Goal: Task Accomplishment & Management: Use online tool/utility

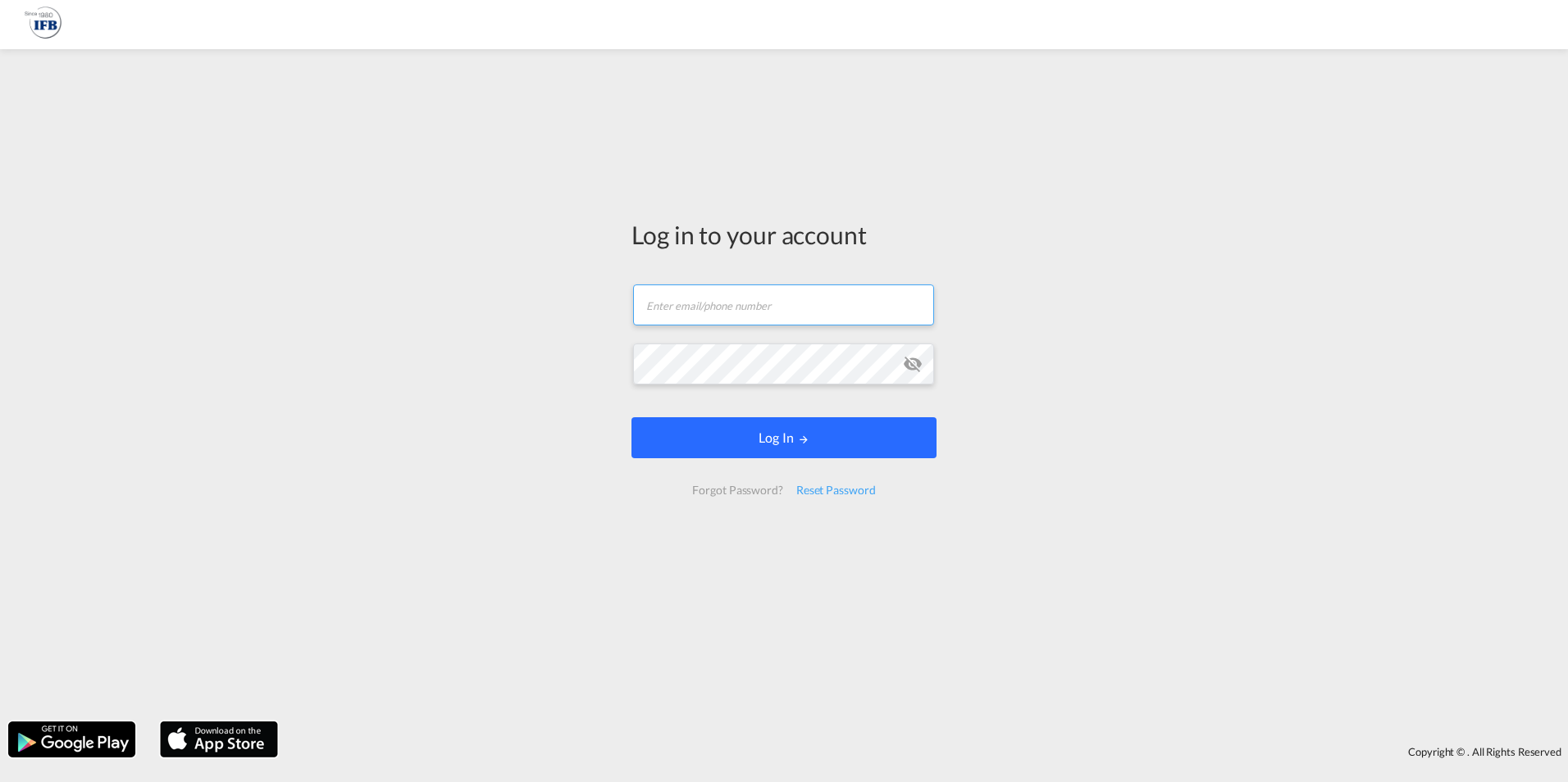
type input "[PERSON_NAME][EMAIL_ADDRESS][PERSON_NAME][DOMAIN_NAME]"
click at [803, 432] on button "Log In" at bounding box center [783, 438] width 305 height 41
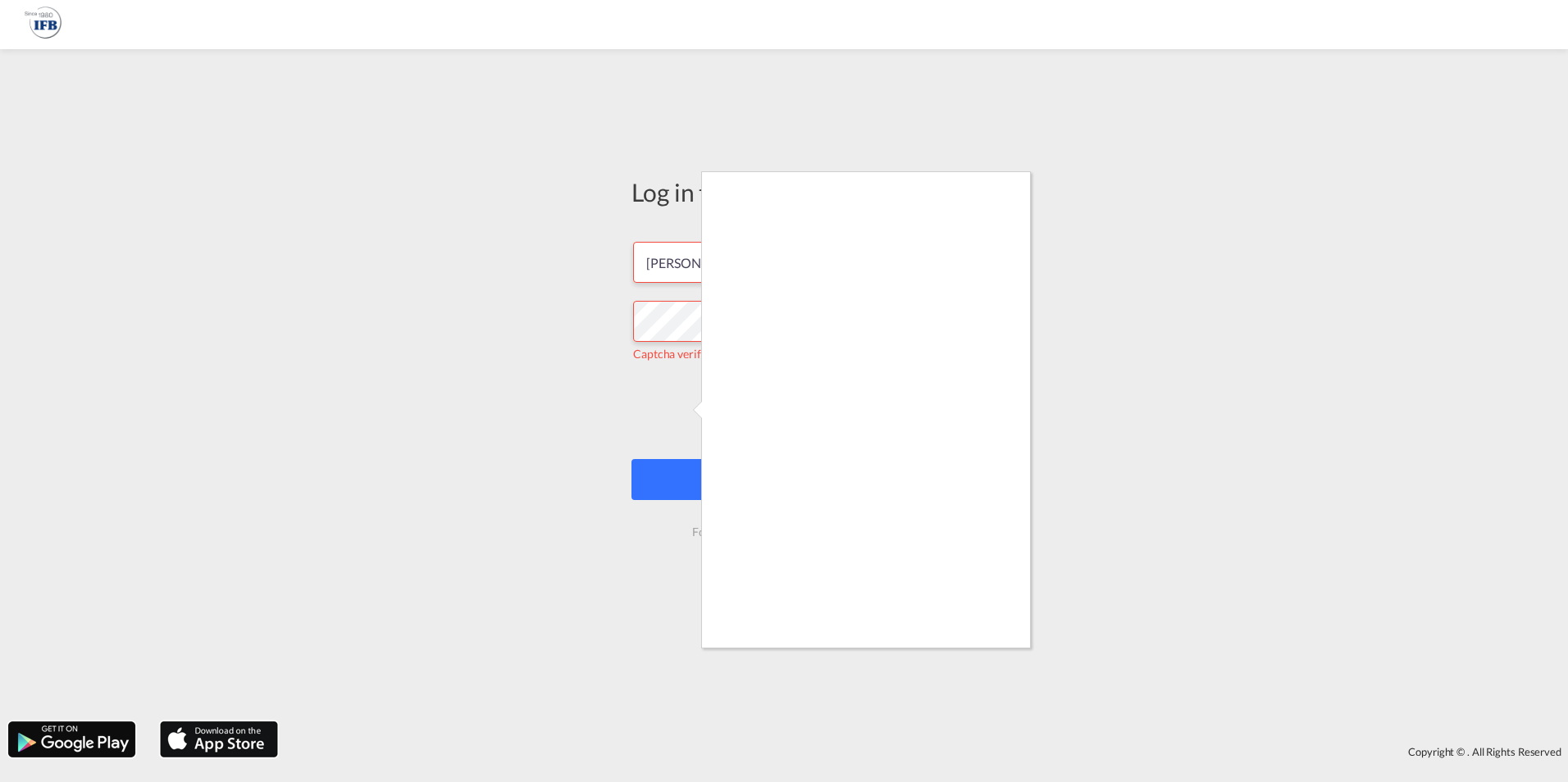
click at [685, 480] on div at bounding box center [784, 391] width 1568 height 782
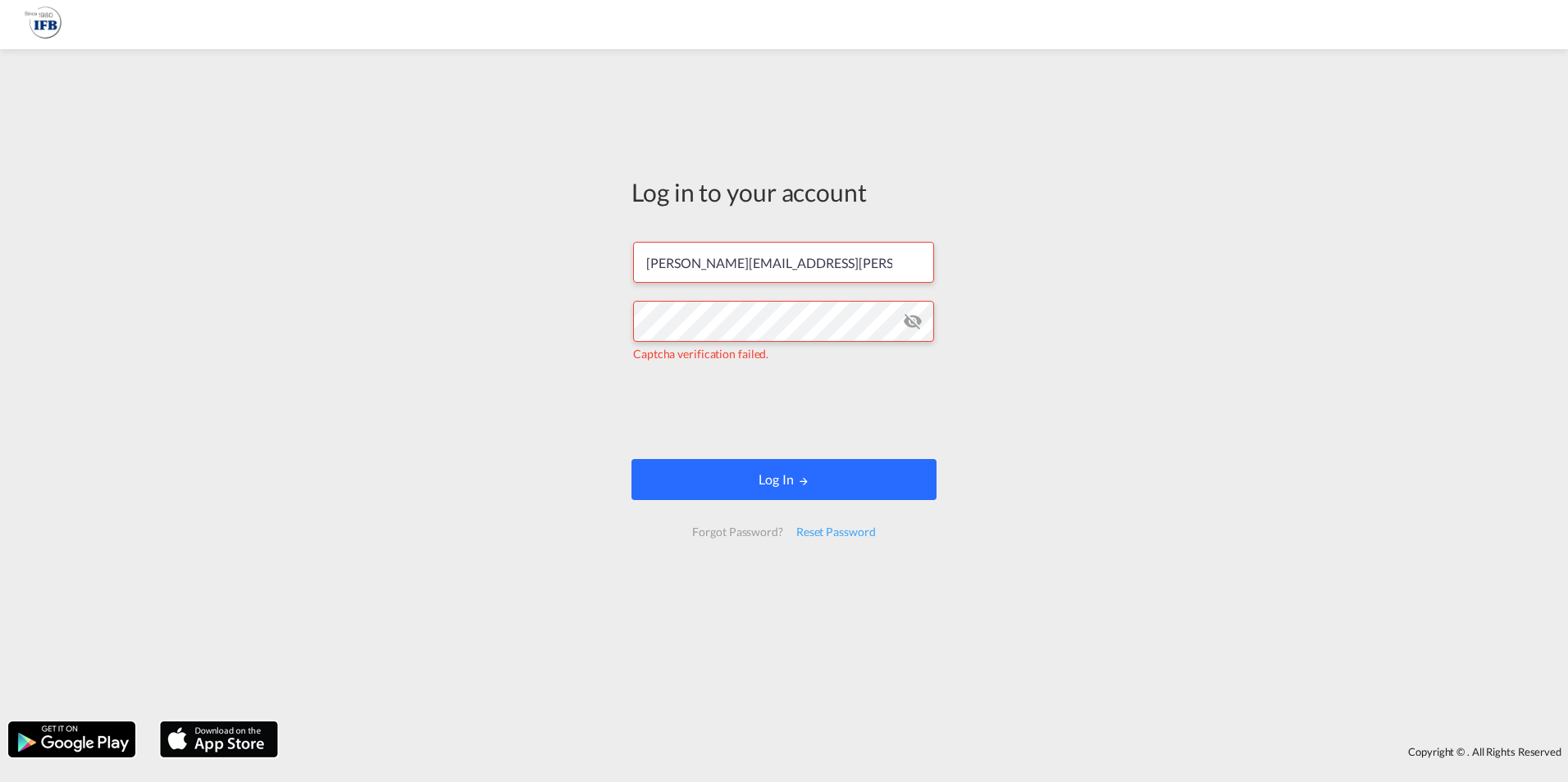
click at [795, 487] on button "Log In" at bounding box center [783, 479] width 305 height 41
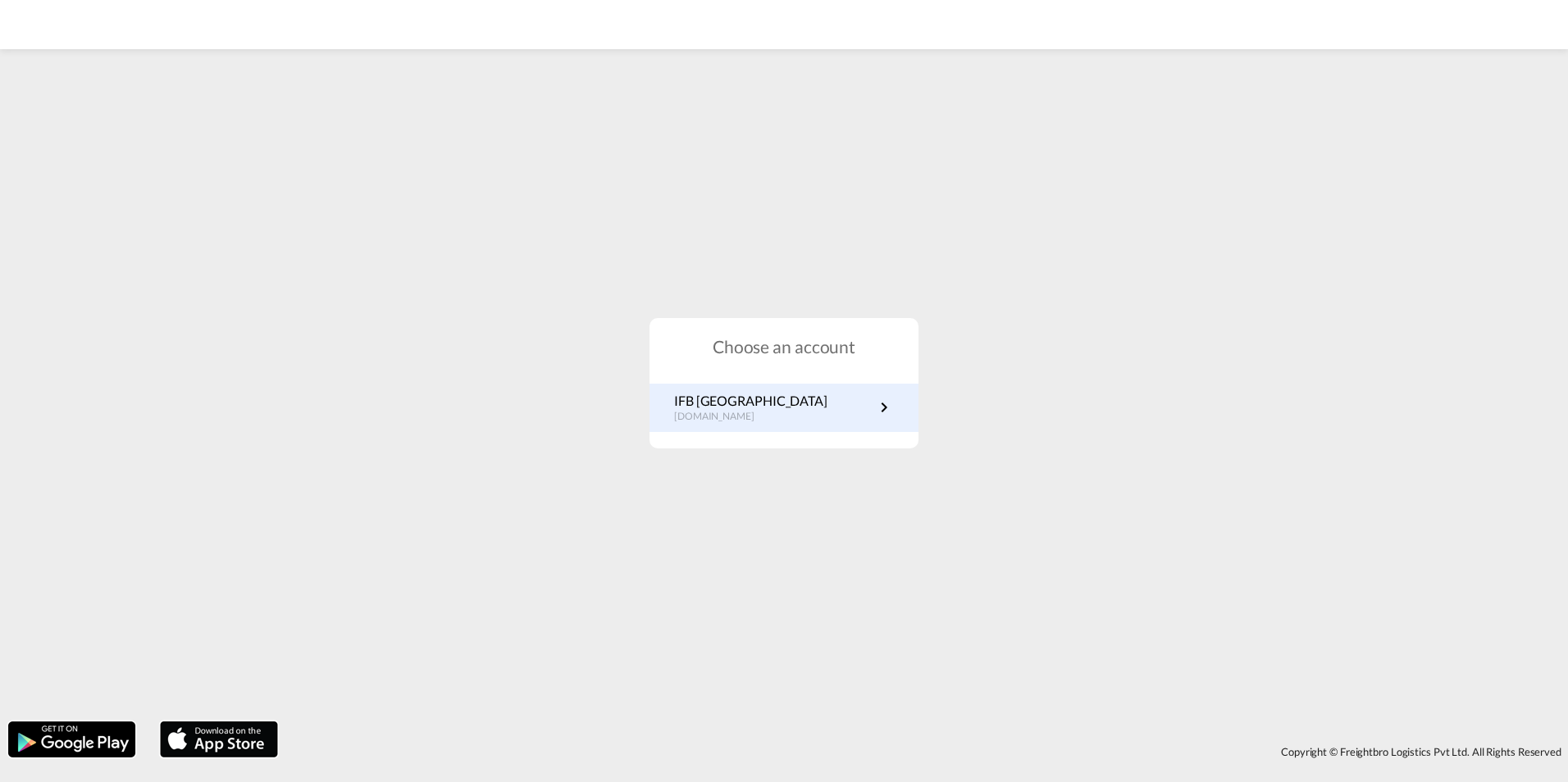
click at [794, 427] on div "IFB Germany [DOMAIN_NAME]" at bounding box center [784, 408] width 269 height 48
click at [787, 413] on link "IFB Germany [DOMAIN_NAME]" at bounding box center [783, 407] width 219 height 32
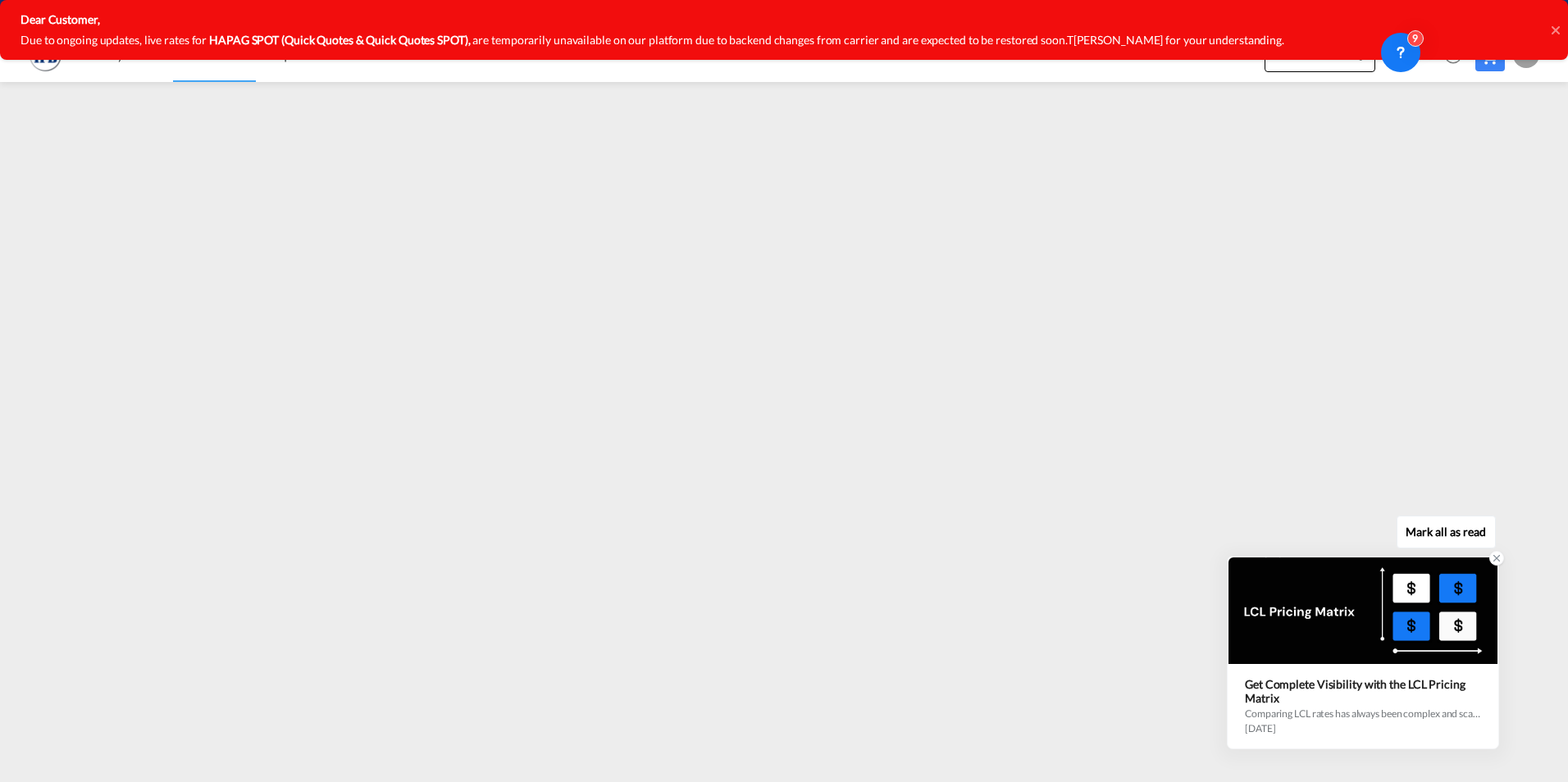
click at [1496, 556] on icon at bounding box center [1496, 558] width 11 height 11
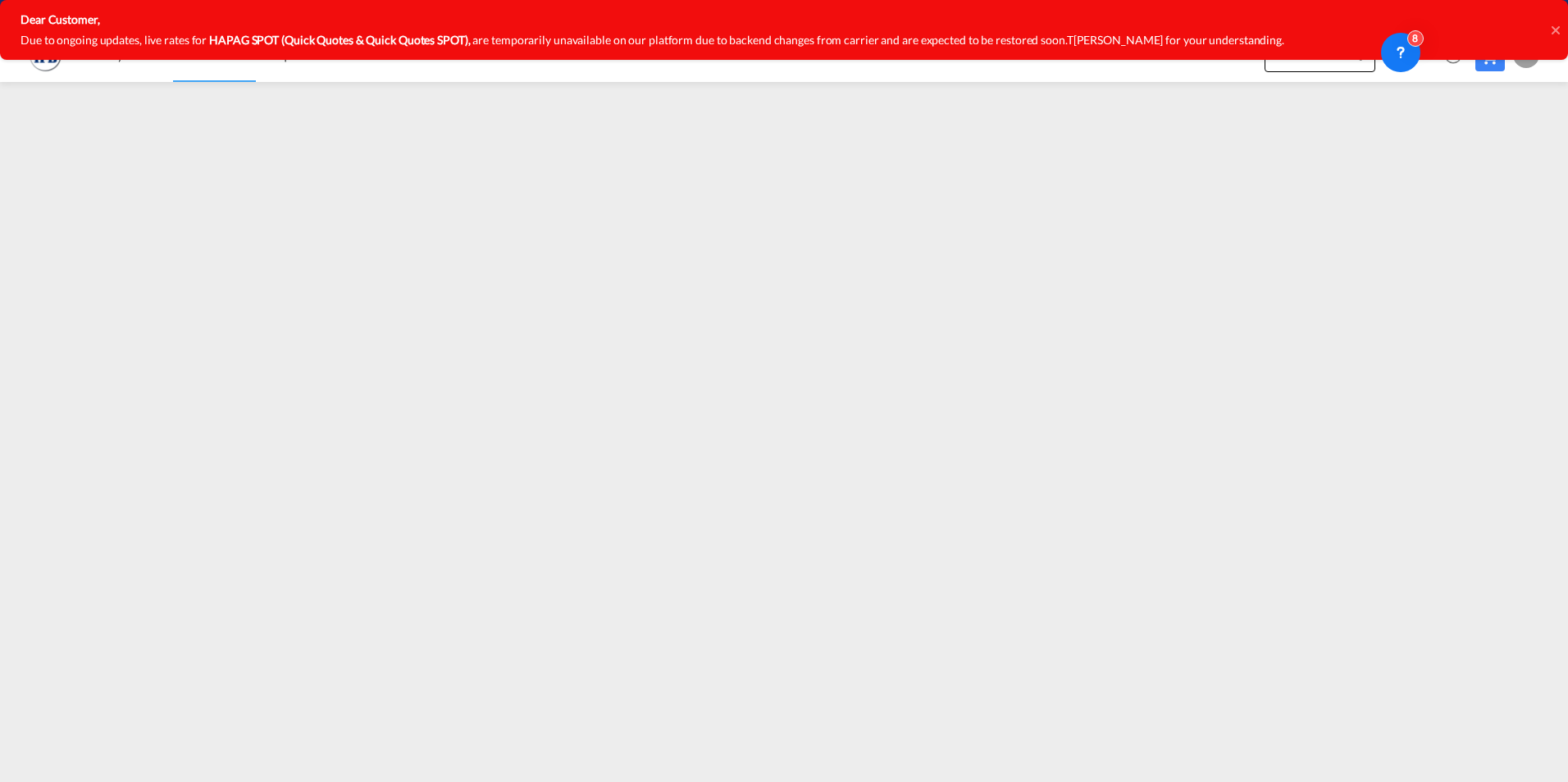
click at [1553, 33] on icon at bounding box center [1555, 31] width 8 height 13
